Goal: Information Seeking & Learning: Learn about a topic

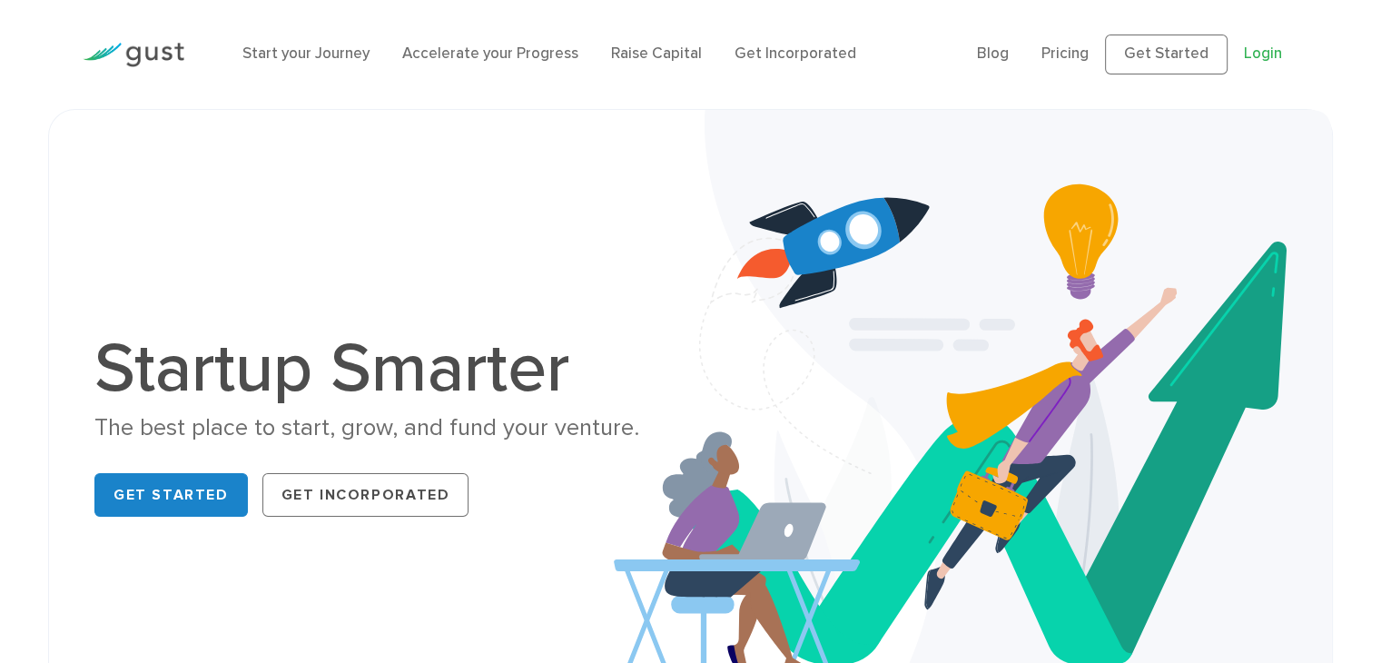
click at [1262, 53] on link "Login" at bounding box center [1263, 53] width 38 height 18
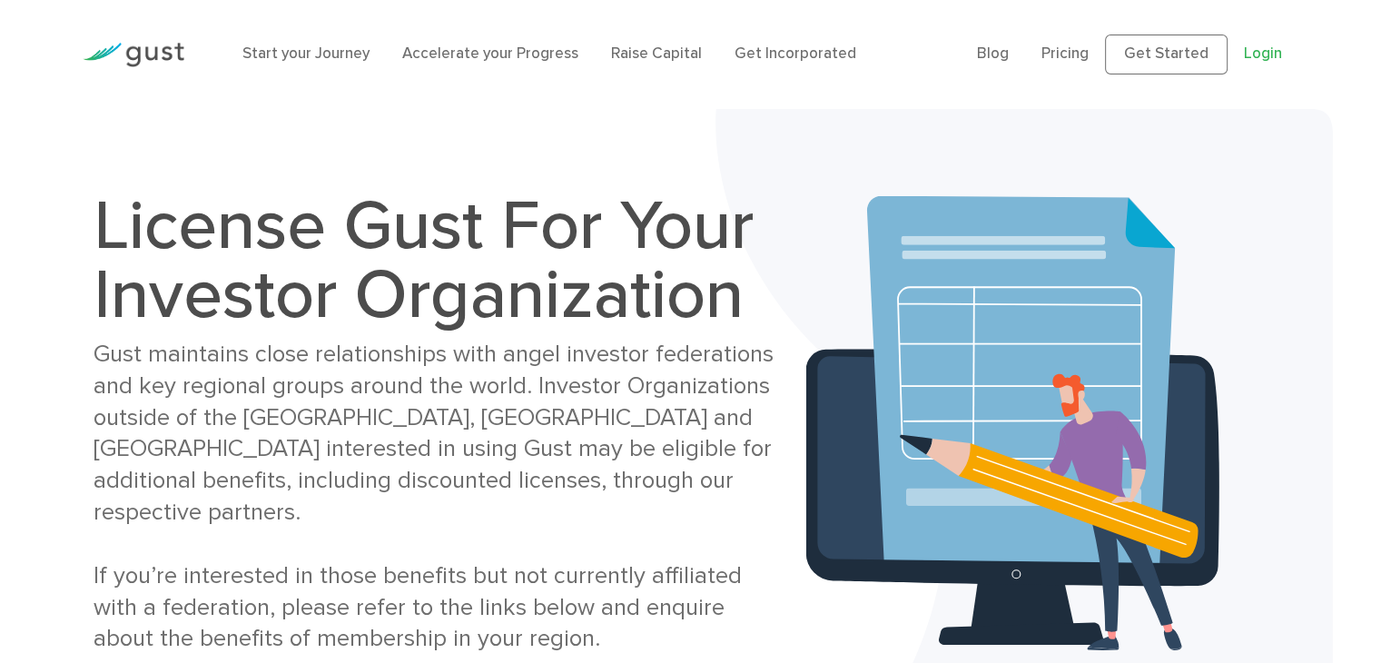
click at [1269, 55] on link "Login" at bounding box center [1263, 53] width 38 height 18
click at [154, 45] on img at bounding box center [134, 55] width 102 height 25
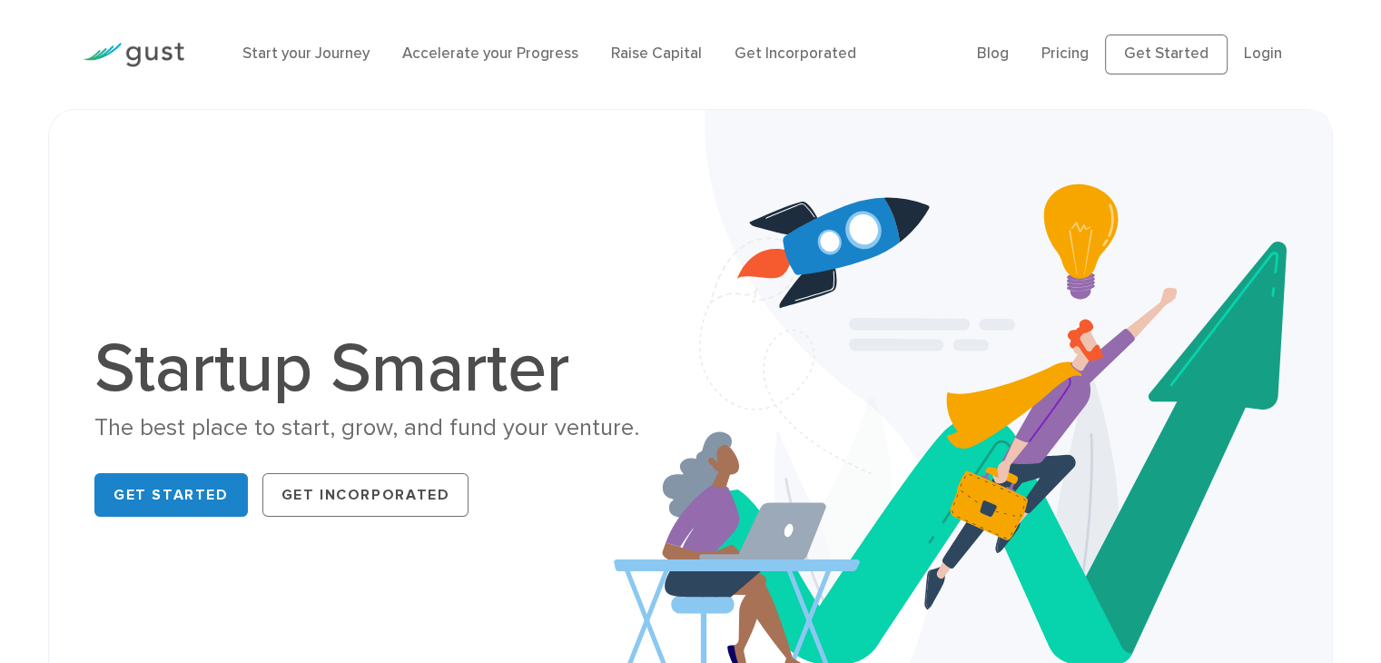
click at [1068, 74] on ul "Blog FAQ Pricing Get Started Login Login" at bounding box center [1137, 54] width 321 height 40
click at [1068, 44] on link "Pricing" at bounding box center [1064, 53] width 47 height 18
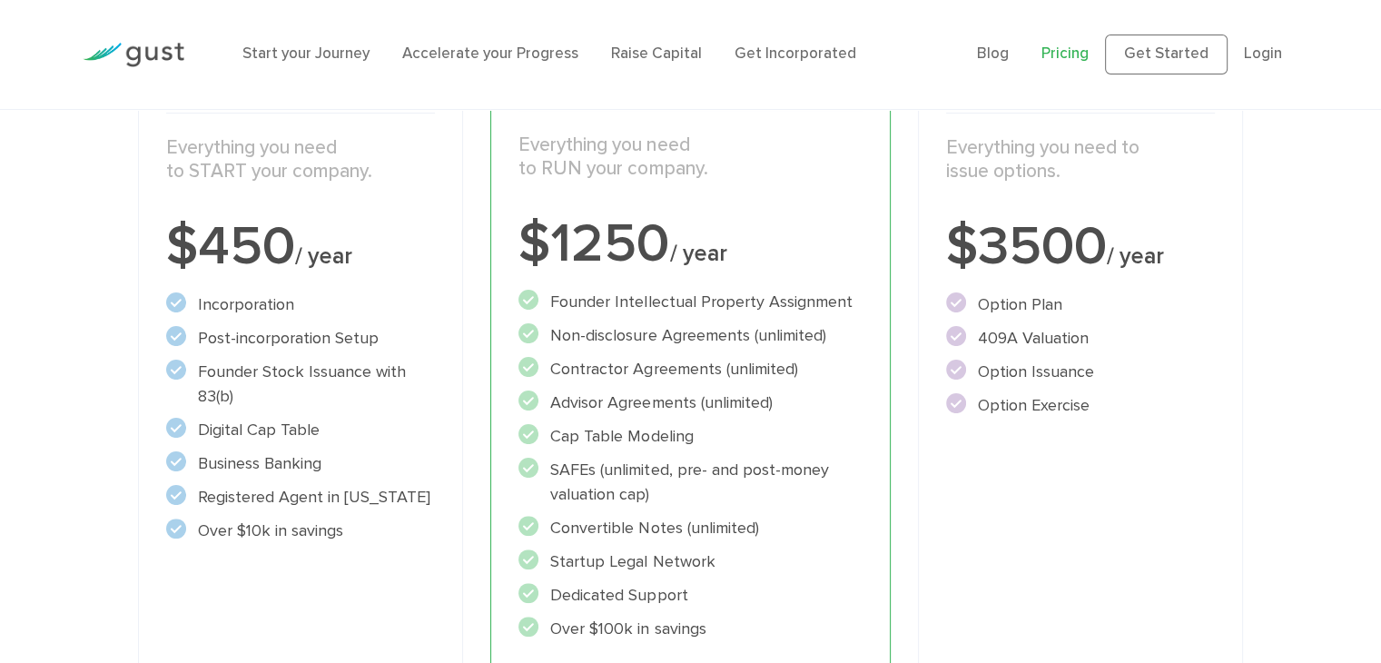
scroll to position [135, 0]
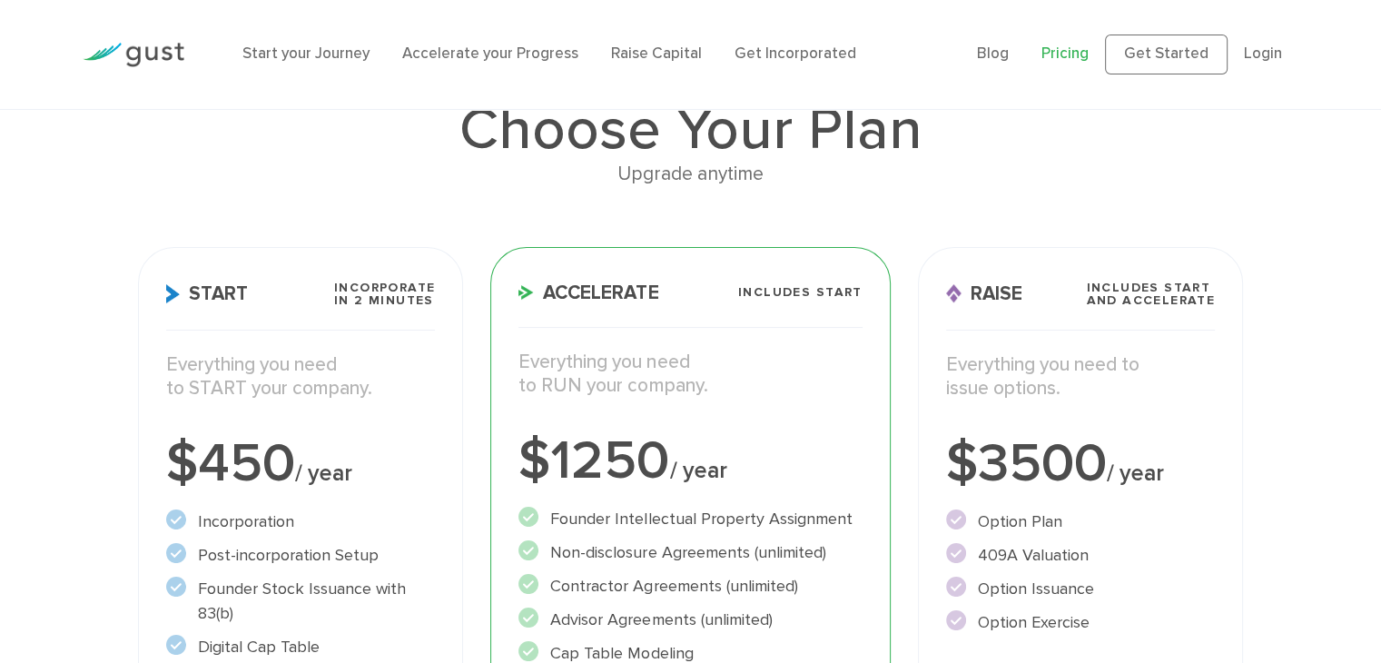
drag, startPoint x: 1214, startPoint y: 302, endPoint x: 1082, endPoint y: 281, distance: 133.3
click at [1082, 281] on h3 "Raise Includes START and ACCELERATE" at bounding box center [1081, 305] width 270 height 49
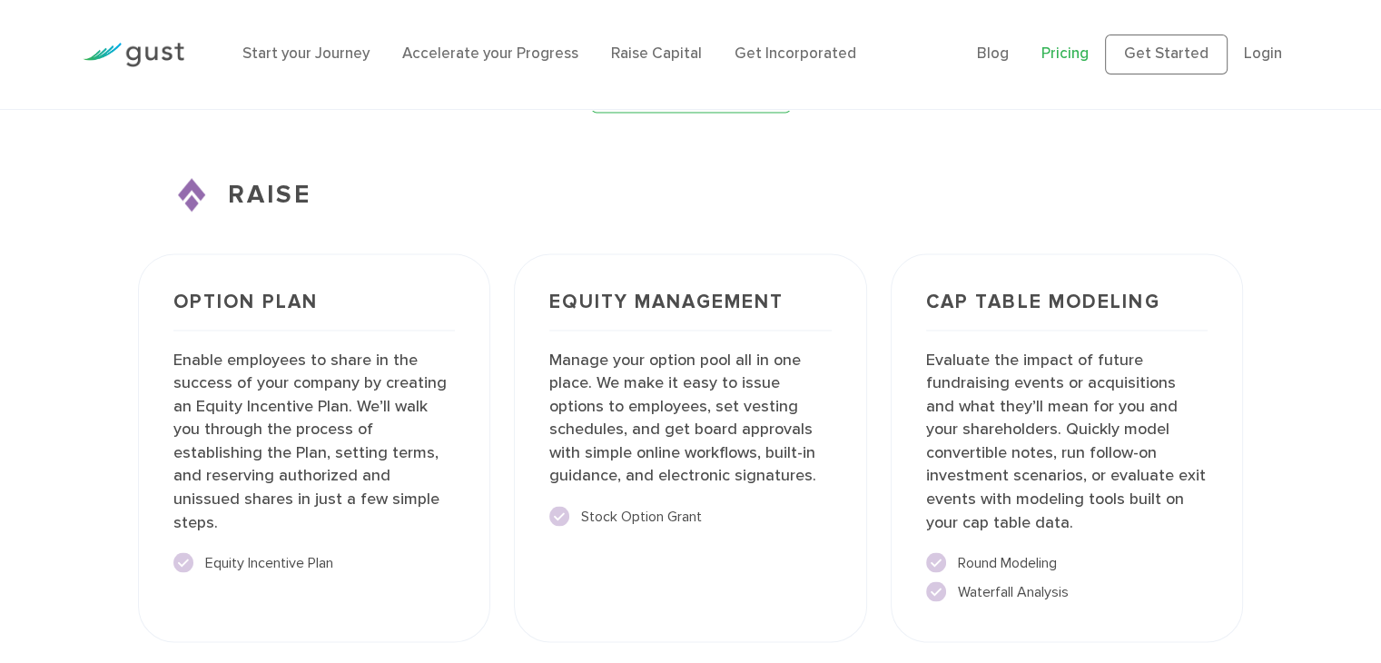
scroll to position [2586, 0]
